Goal: Check status: Check status

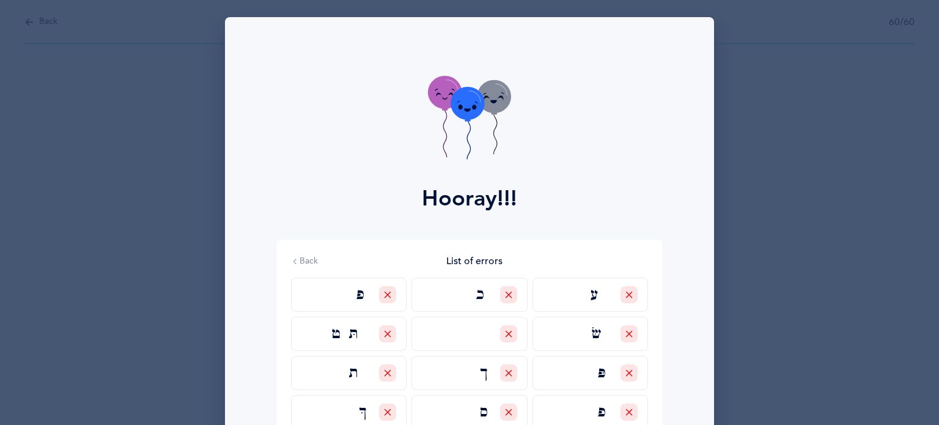
scroll to position [134, 0]
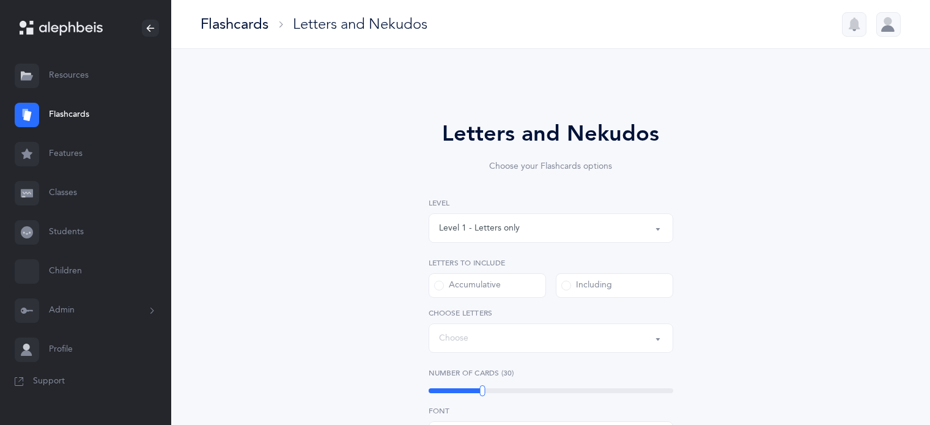
select select
select select "single"
select select "27"
click at [66, 228] on link "Students" at bounding box center [85, 232] width 171 height 39
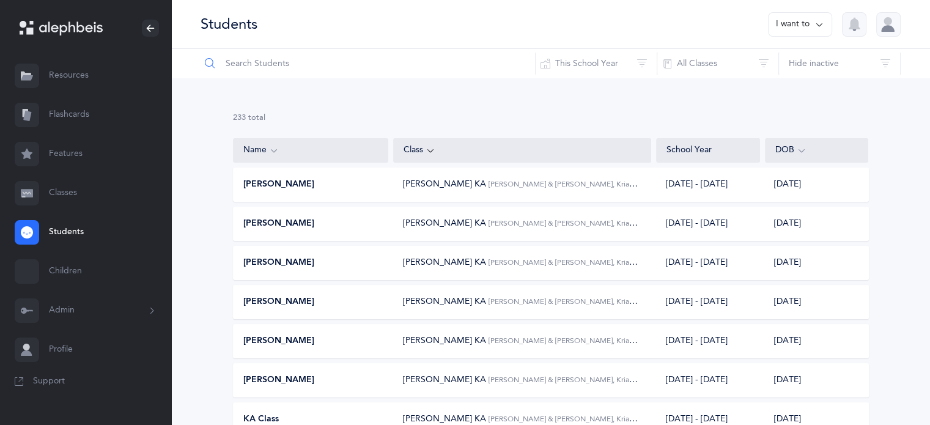
click at [270, 64] on input "text" at bounding box center [368, 63] width 336 height 29
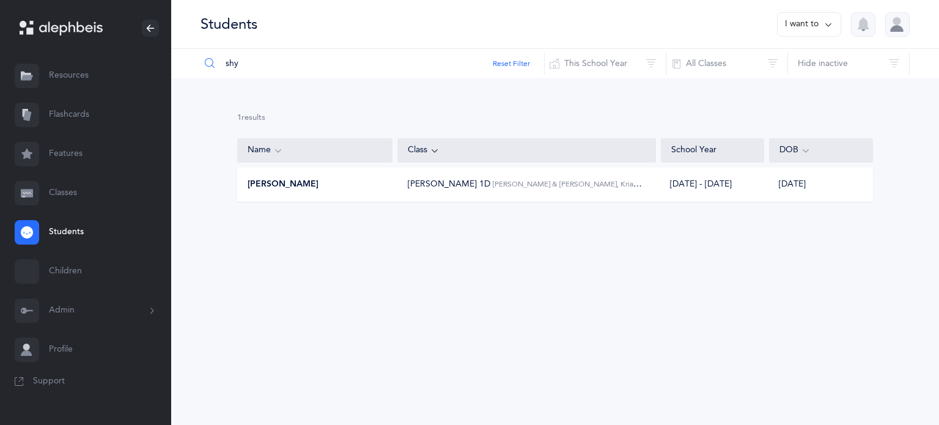
type input "shy"
click at [387, 192] on div "Shylee [PERSON_NAME] 1D [PERSON_NAME] & [PERSON_NAME], Kriah Red Level • A [DAT…" at bounding box center [555, 184] width 636 height 34
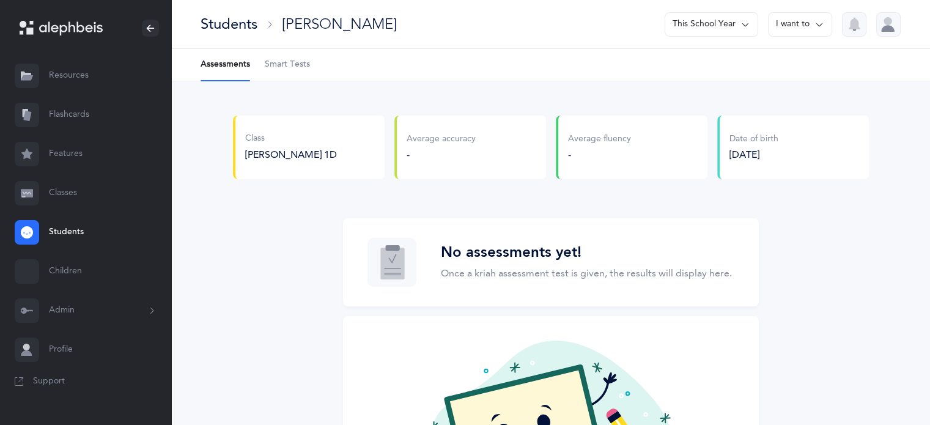
click at [290, 68] on span "Smart Tests" at bounding box center [287, 65] width 45 height 12
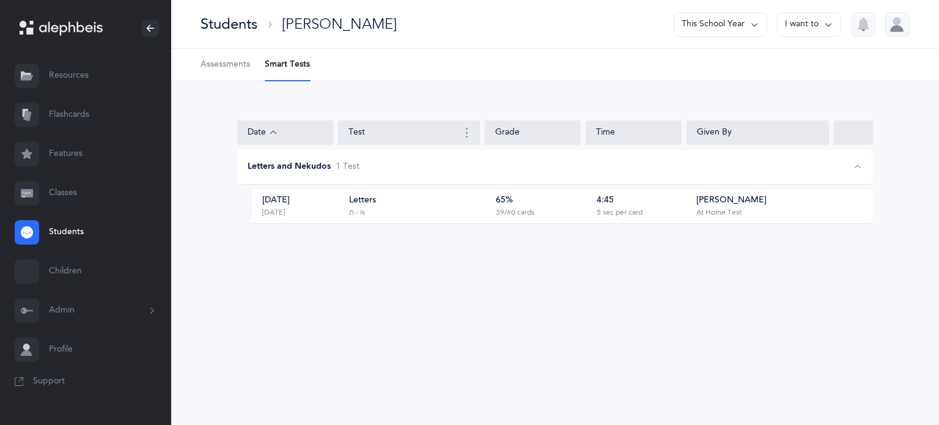
click at [424, 210] on div "Letters א - ת" at bounding box center [418, 205] width 139 height 23
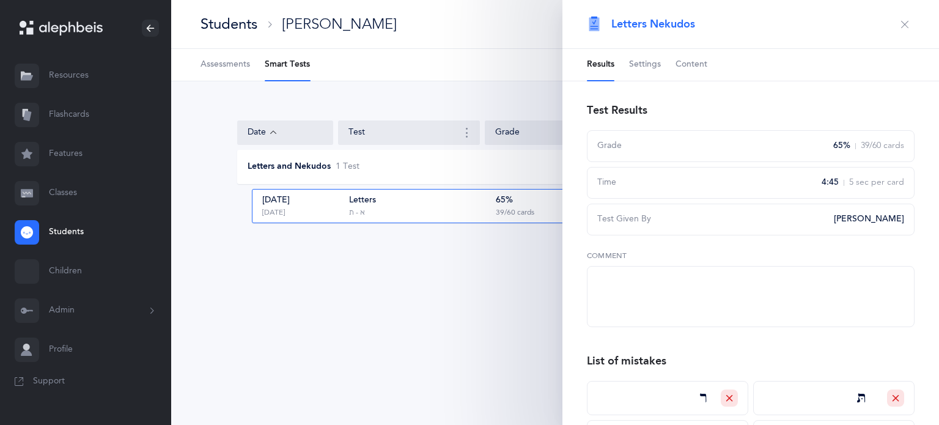
click at [901, 26] on button "button" at bounding box center [905, 25] width 20 height 20
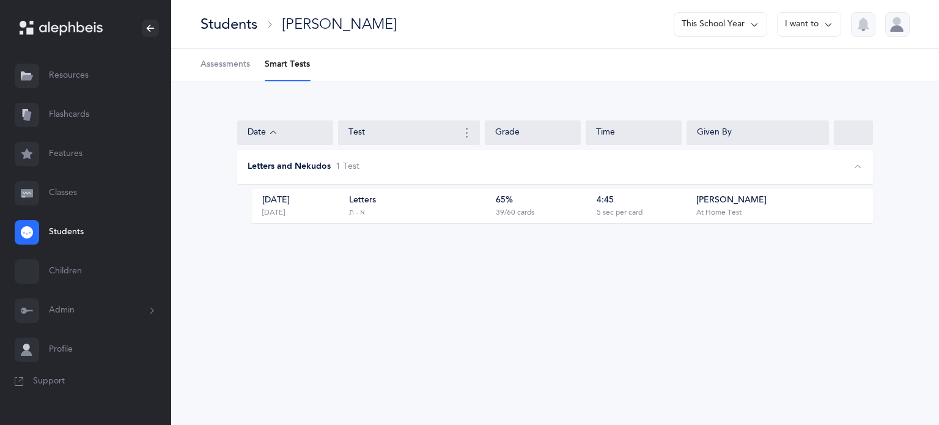
click at [424, 213] on div "Letters א - ת" at bounding box center [418, 205] width 139 height 23
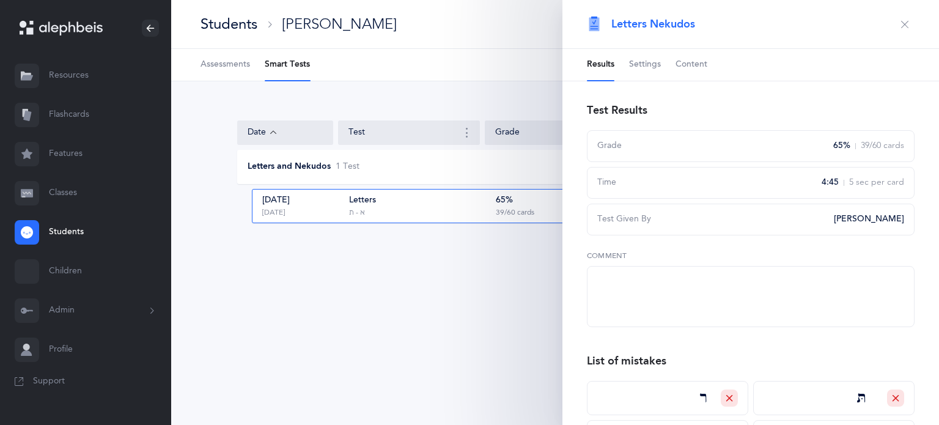
click at [900, 21] on icon "button" at bounding box center [905, 25] width 10 height 10
